Goal: Communication & Community: Answer question/provide support

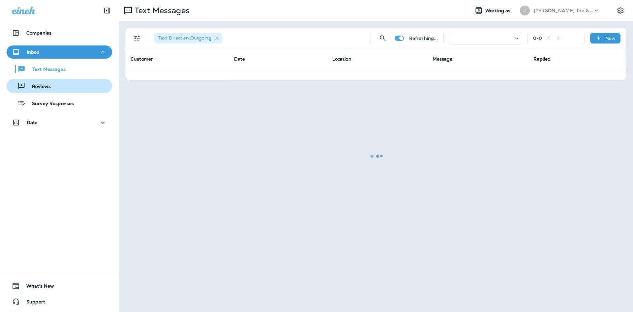
click at [56, 83] on div "Reviews" at bounding box center [59, 86] width 100 height 10
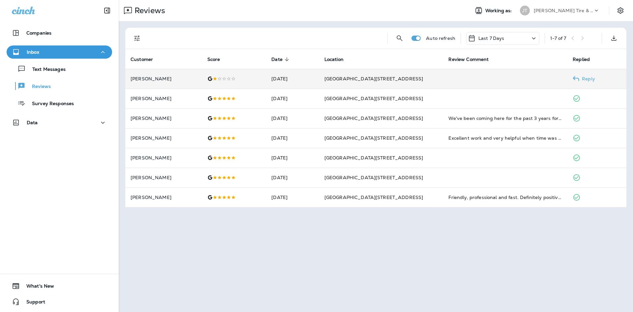
click at [253, 81] on td at bounding box center [234, 79] width 64 height 20
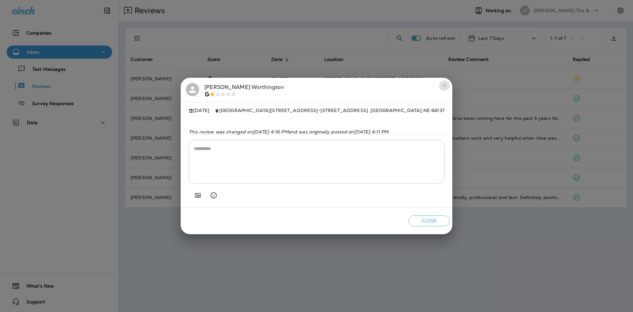
click at [447, 84] on icon "close" at bounding box center [444, 85] width 5 height 5
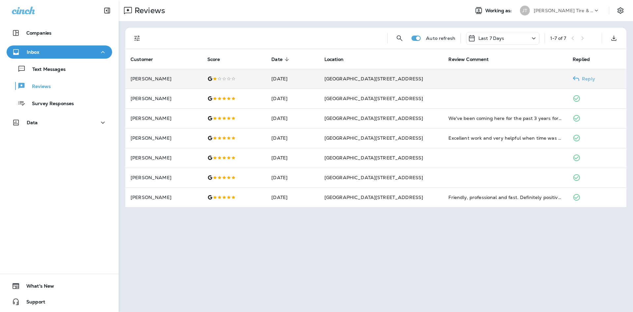
click at [227, 80] on div at bounding box center [234, 78] width 54 height 5
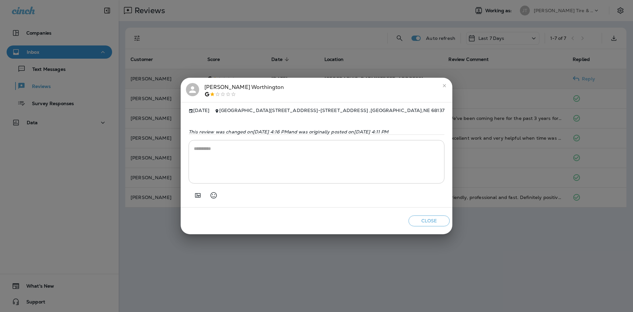
click at [204, 92] on div at bounding box center [244, 94] width 80 height 5
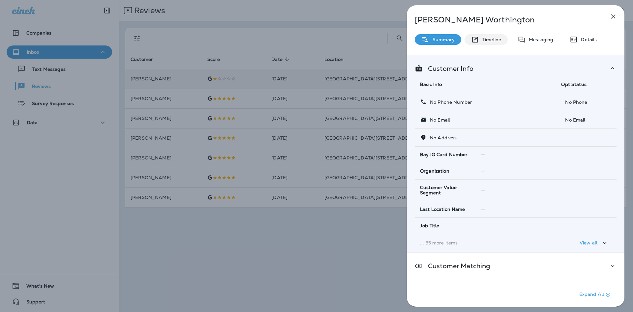
click at [492, 44] on div "Timeline" at bounding box center [486, 39] width 43 height 11
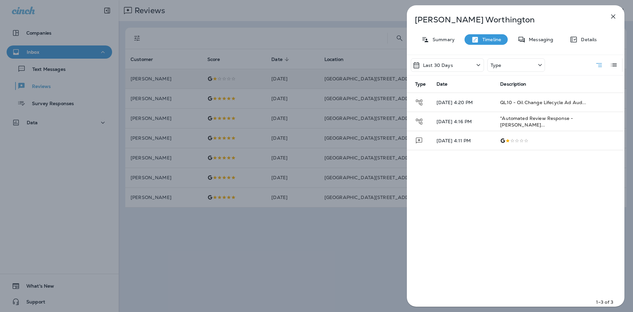
click at [611, 14] on icon "button" at bounding box center [613, 17] width 8 height 8
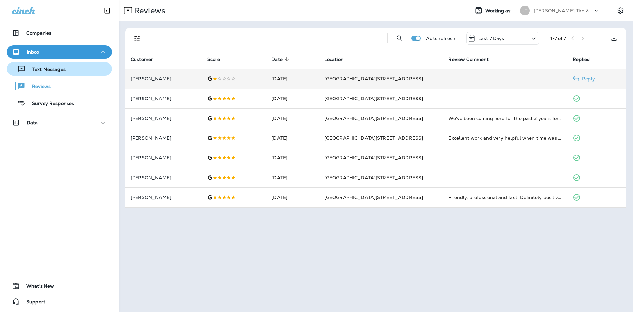
click at [84, 75] on button "Text Messages" at bounding box center [59, 69] width 105 height 14
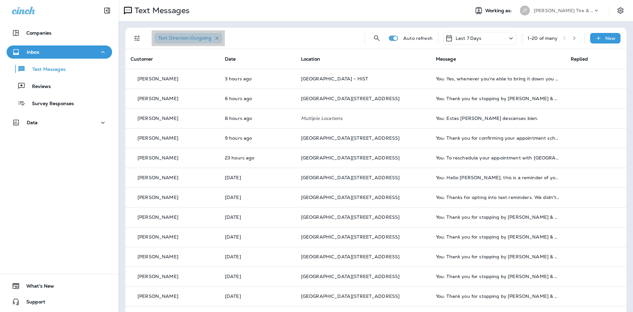
click at [220, 37] on icon "button" at bounding box center [217, 39] width 6 height 6
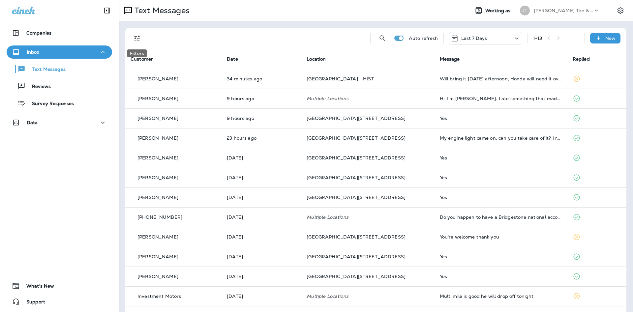
click at [136, 37] on icon "Filters" at bounding box center [137, 38] width 8 height 8
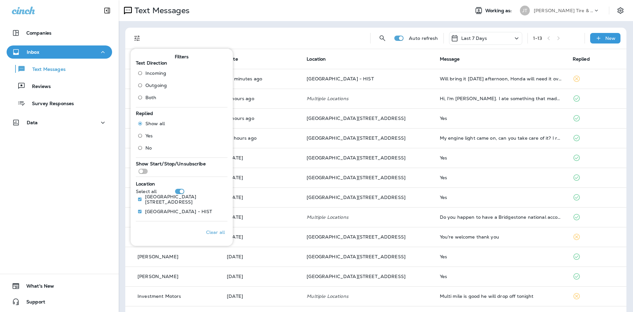
click at [153, 99] on span "Both" at bounding box center [150, 97] width 11 height 5
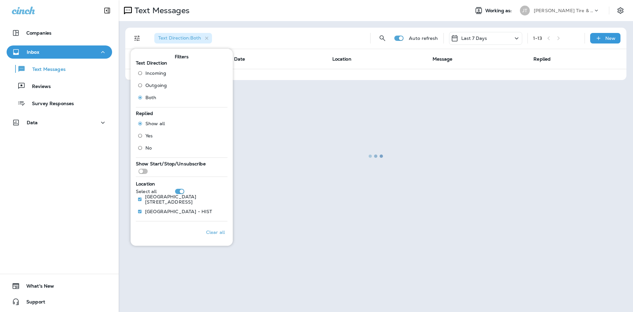
click at [316, 27] on div at bounding box center [375, 156] width 513 height 311
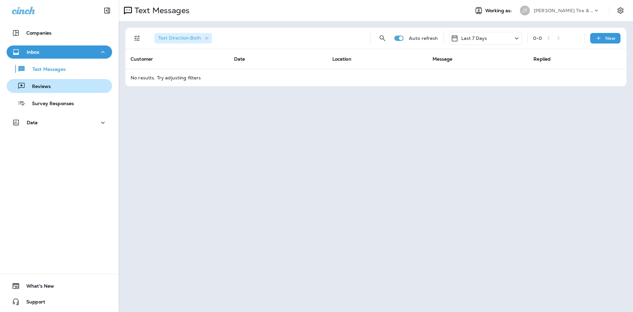
click at [75, 82] on div "Reviews" at bounding box center [59, 86] width 100 height 10
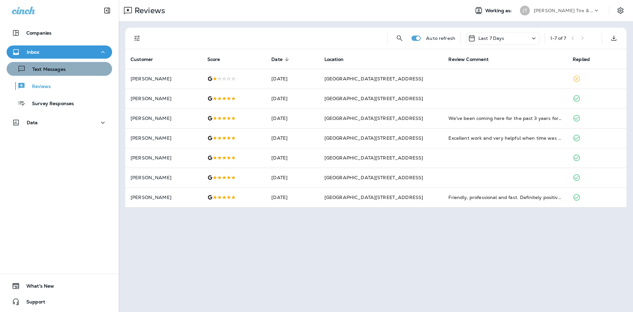
click at [71, 69] on div "Text Messages" at bounding box center [59, 69] width 100 height 10
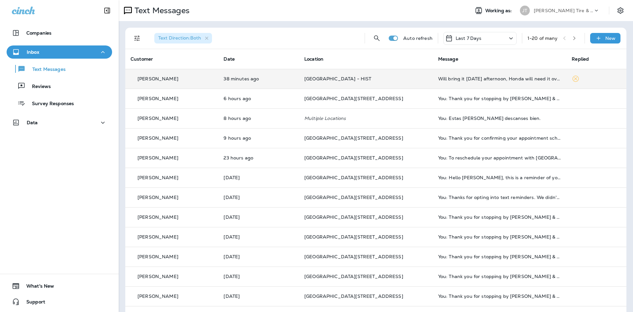
click at [400, 79] on p "[GEOGRAPHIC_DATA] - HIST" at bounding box center [365, 78] width 123 height 5
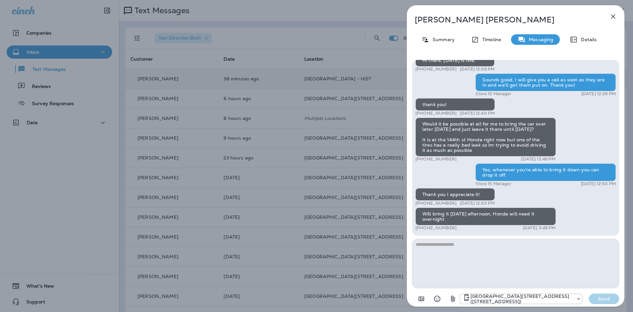
click at [529, 255] on textarea at bounding box center [515, 263] width 207 height 49
type textarea "*"
type textarea "**********"
click at [601, 294] on button "Send" at bounding box center [604, 299] width 30 height 11
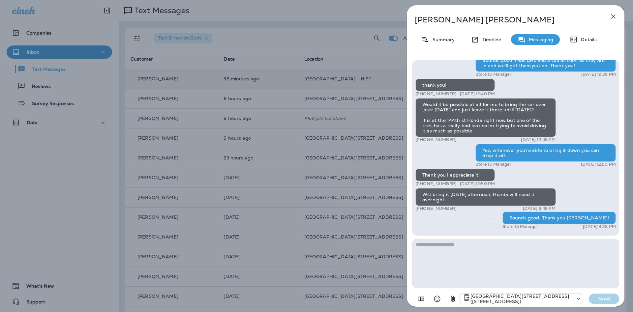
click at [611, 18] on icon "button" at bounding box center [613, 17] width 8 height 8
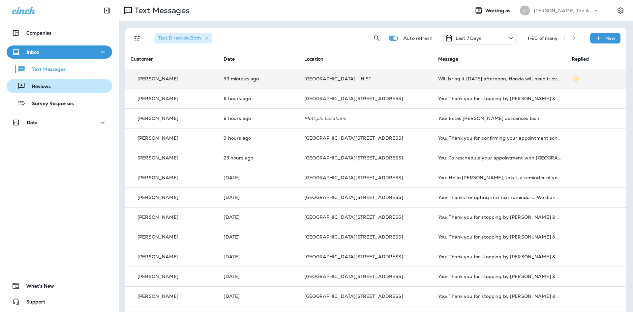
click at [65, 86] on div "Reviews" at bounding box center [59, 86] width 100 height 10
